Goal: Information Seeking & Learning: Learn about a topic

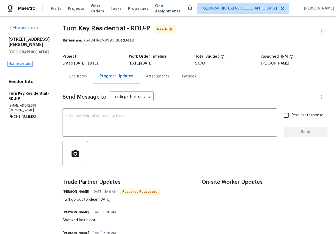
click at [22, 62] on link "Home details" at bounding box center [19, 64] width 23 height 4
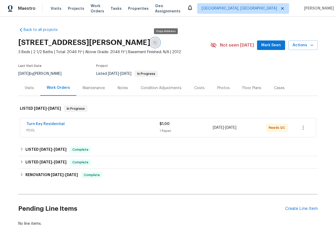
click at [156, 42] on icon "button" at bounding box center [154, 42] width 3 height 3
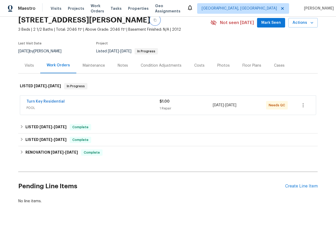
scroll to position [28, 0]
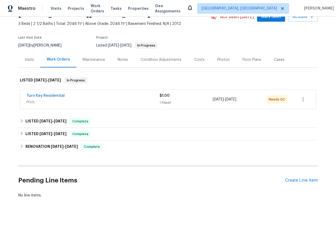
click at [46, 93] on span "Turn Key Residential" at bounding box center [45, 95] width 38 height 5
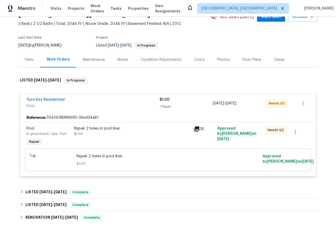
click at [198, 128] on icon at bounding box center [196, 129] width 5 height 5
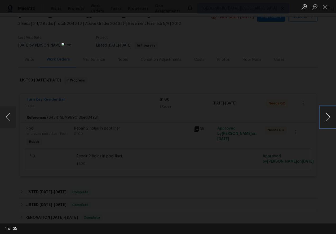
click at [329, 119] on button "Next image" at bounding box center [328, 117] width 16 height 21
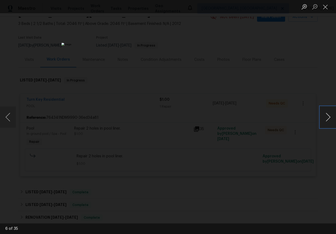
click at [329, 119] on button "Next image" at bounding box center [328, 117] width 16 height 21
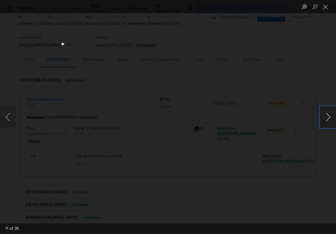
click at [329, 119] on button "Next image" at bounding box center [328, 117] width 16 height 21
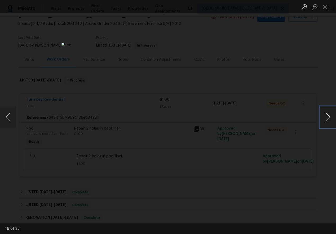
click at [329, 119] on button "Next image" at bounding box center [328, 117] width 16 height 21
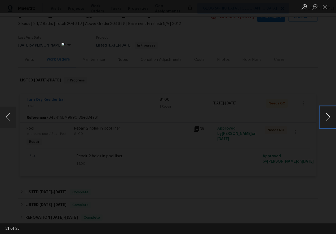
click at [329, 119] on button "Next image" at bounding box center [328, 117] width 16 height 21
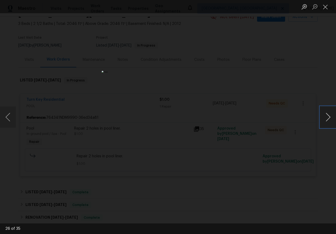
click at [329, 119] on button "Next image" at bounding box center [328, 117] width 16 height 21
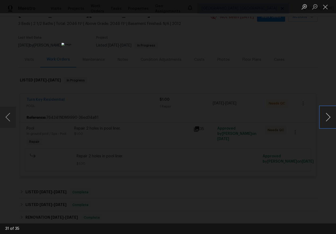
click at [329, 119] on button "Next image" at bounding box center [328, 117] width 16 height 21
click at [325, 8] on button "Close lightbox" at bounding box center [325, 6] width 11 height 9
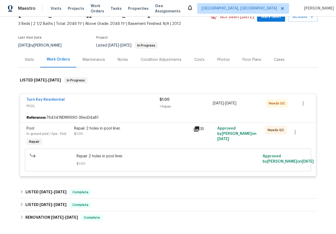
click at [46, 104] on span "POOL" at bounding box center [92, 106] width 133 height 5
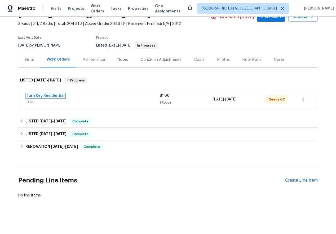
click at [43, 97] on link "Turn Key Residential" at bounding box center [45, 96] width 38 height 4
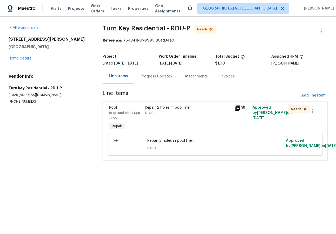
click at [153, 75] on div "Progress Updates" at bounding box center [156, 76] width 31 height 5
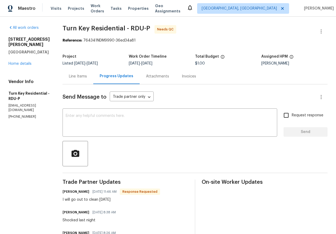
click at [86, 77] on div "Line Items" at bounding box center [78, 76] width 18 height 5
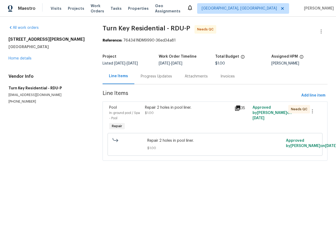
click at [150, 75] on div "Progress Updates" at bounding box center [156, 76] width 31 height 5
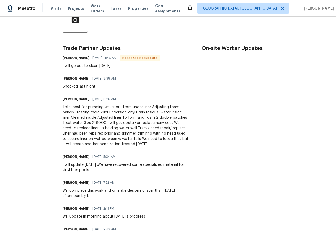
scroll to position [134, 0]
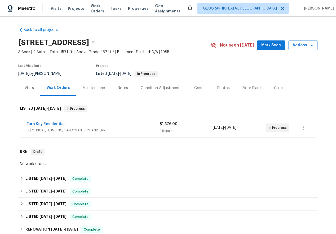
click at [32, 89] on div "Visits" at bounding box center [29, 88] width 9 height 5
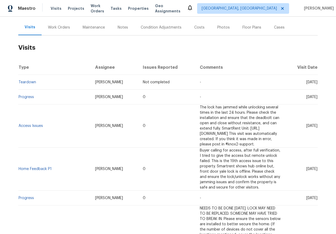
scroll to position [61, 0]
click at [62, 25] on div "Work Orders" at bounding box center [59, 26] width 22 height 5
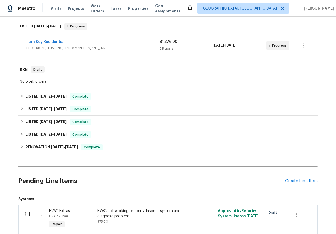
scroll to position [86, 0]
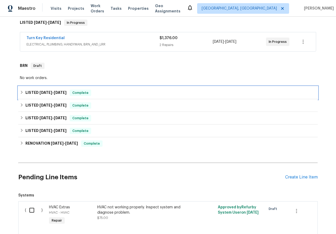
click at [21, 92] on icon at bounding box center [22, 93] width 4 height 4
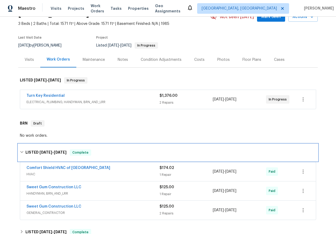
scroll to position [0, 0]
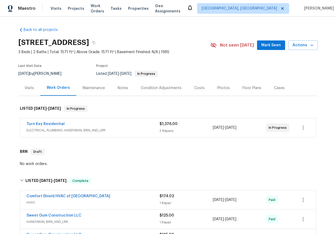
click at [37, 121] on div "Turn Key Residential ELECTRICAL, PLUMBING, HANDYMAN, BRN_AND_LRR $1,376.00 2 Re…" at bounding box center [167, 127] width 295 height 19
click at [38, 124] on link "Turn Key Residential" at bounding box center [45, 124] width 38 height 4
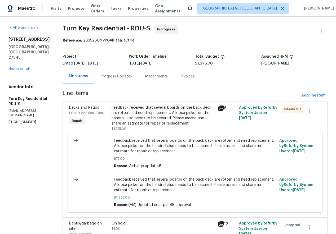
click at [132, 78] on div "Progress Updates" at bounding box center [116, 76] width 31 height 5
